Goal: Navigation & Orientation: Find specific page/section

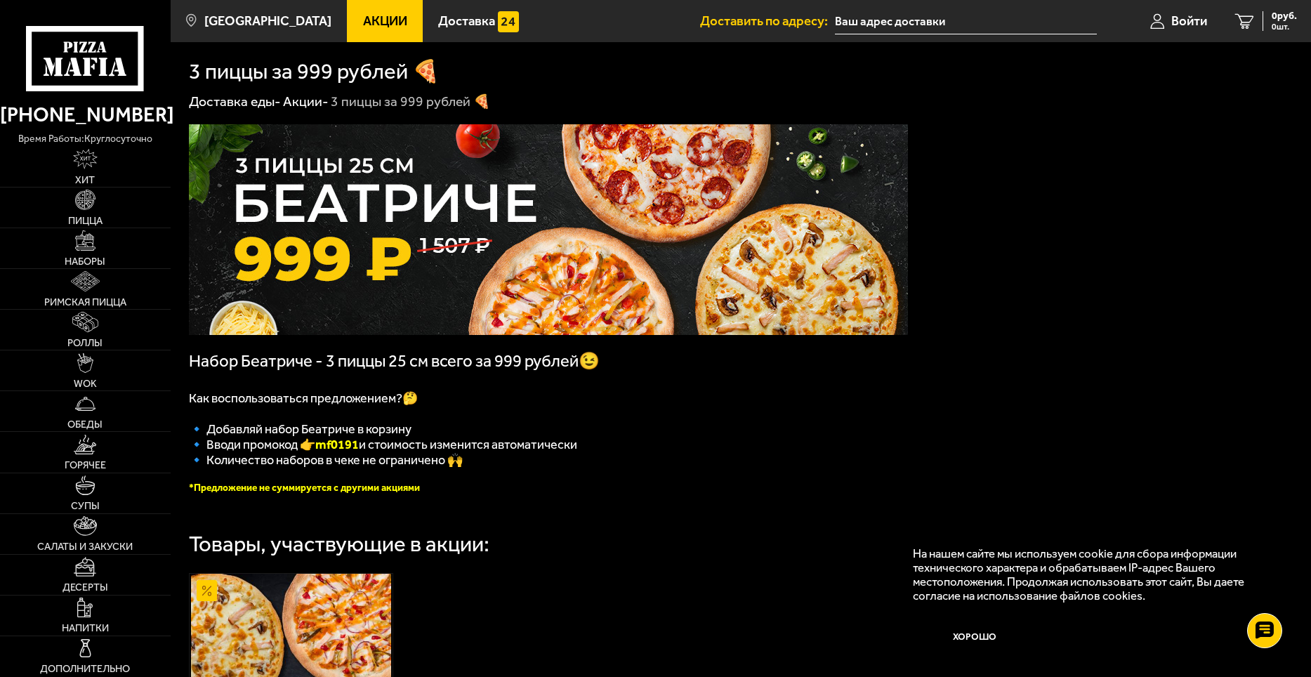
click at [381, 291] on img at bounding box center [548, 229] width 719 height 211
click at [90, 173] on link "Хит" at bounding box center [85, 167] width 171 height 40
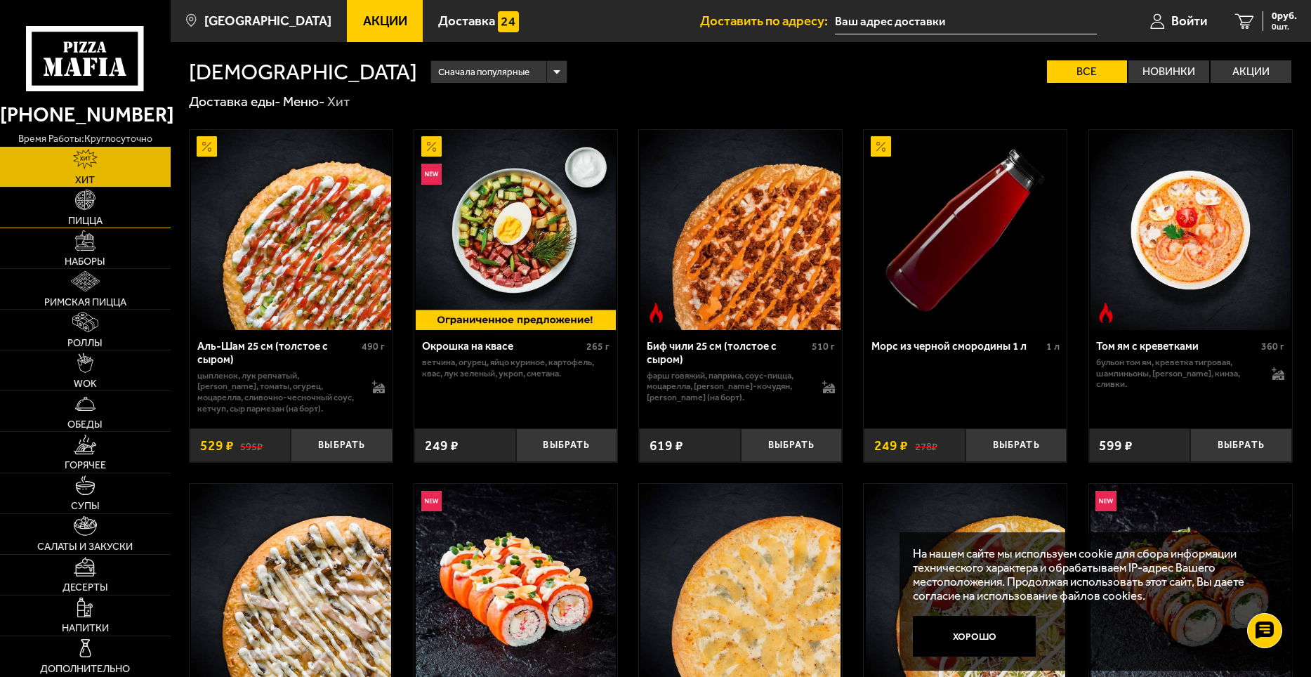
click at [68, 216] on span "Пицца" at bounding box center [85, 221] width 34 height 10
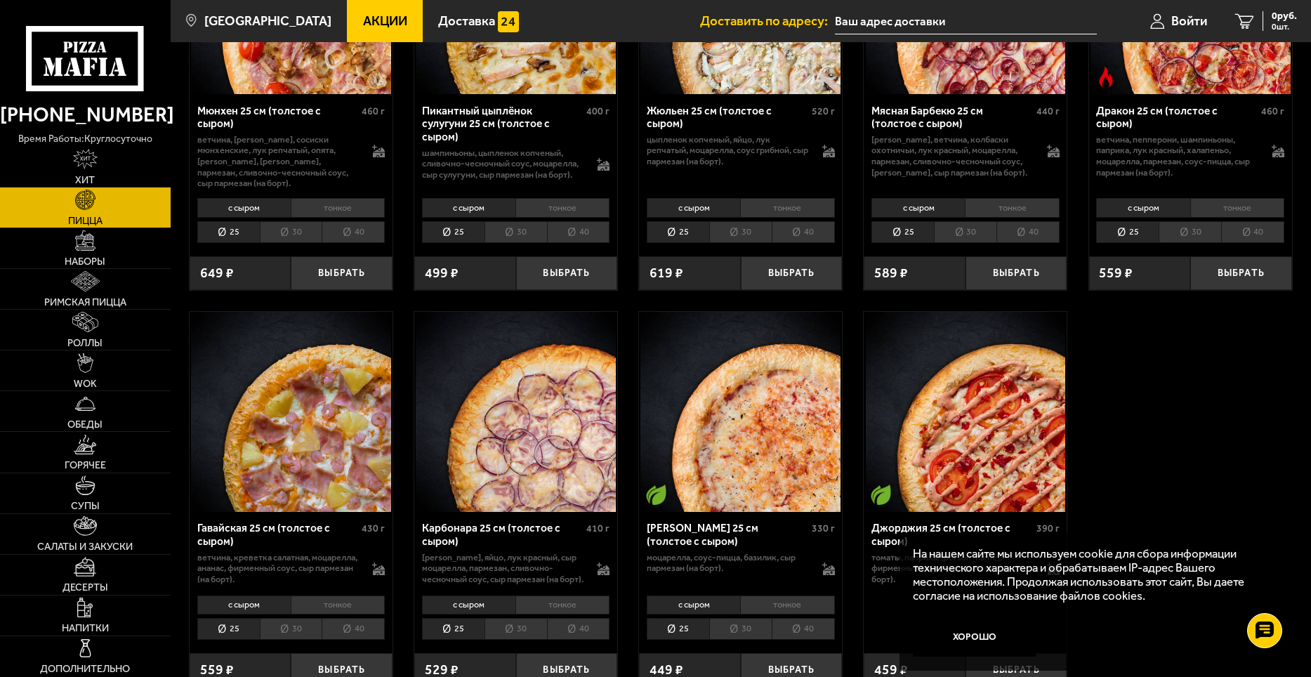
scroll to position [1896, 0]
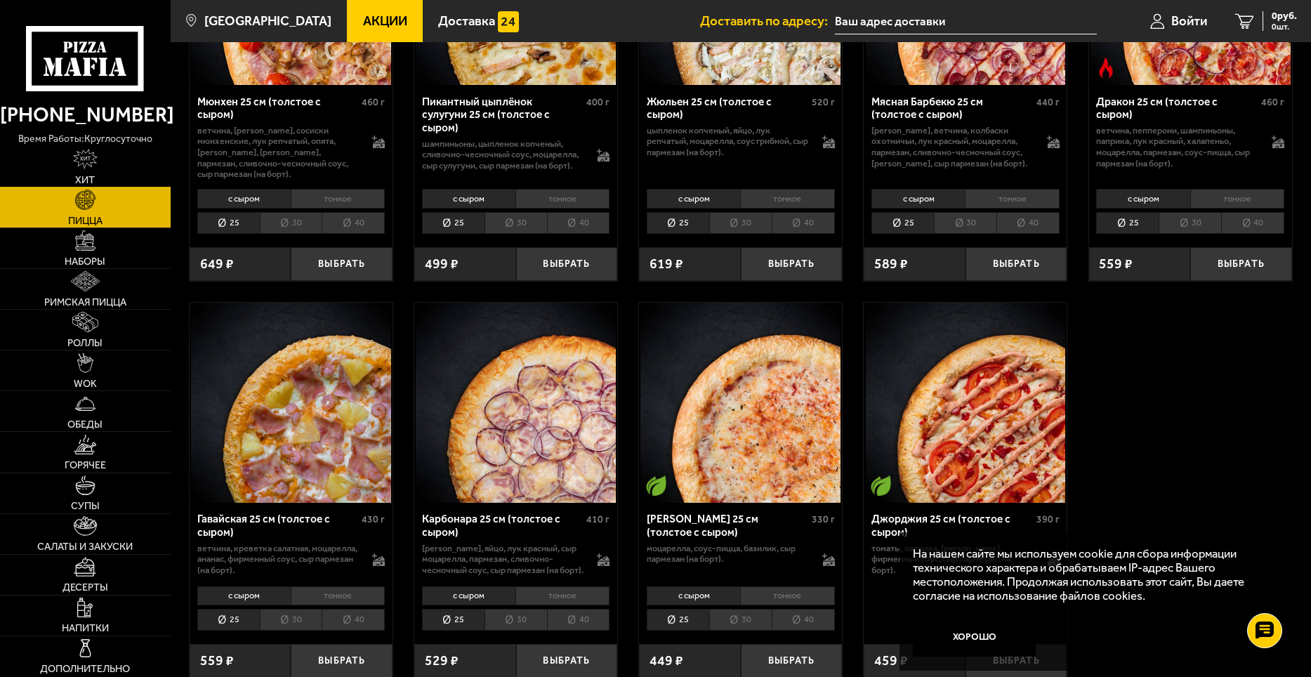
click at [80, 175] on span "Хит" at bounding box center [85, 180] width 20 height 10
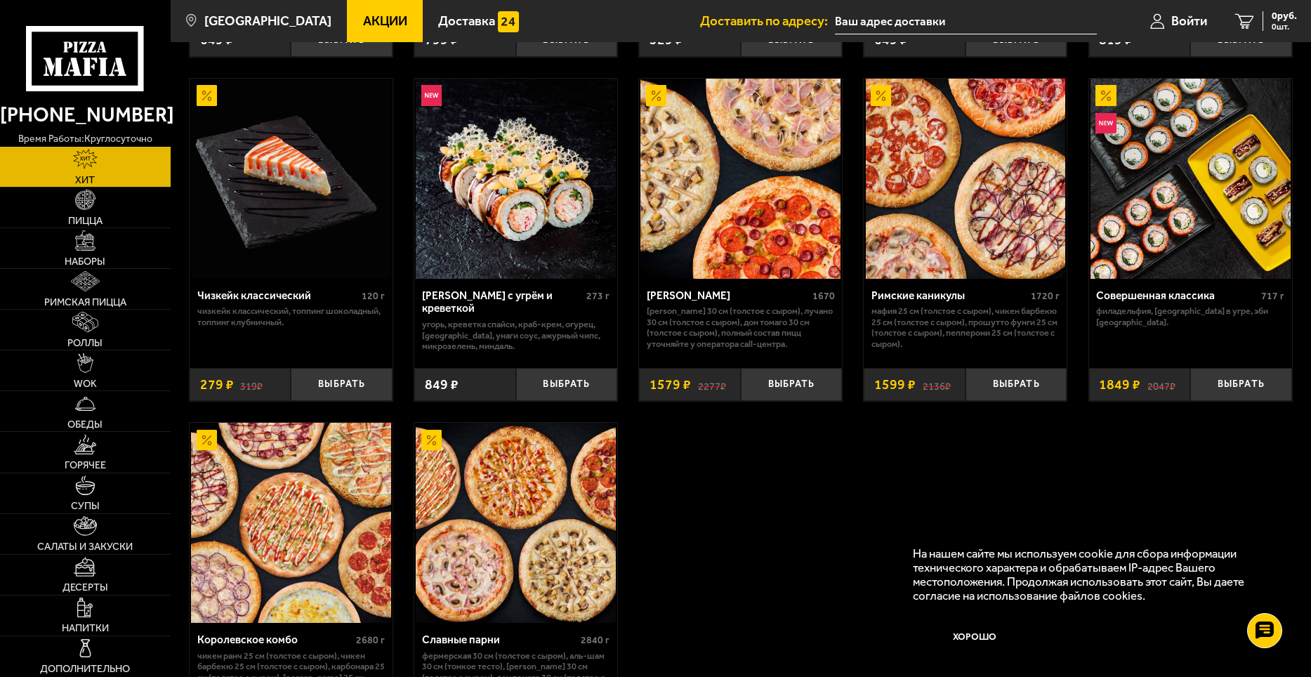
scroll to position [842, 0]
